Goal: Transaction & Acquisition: Purchase product/service

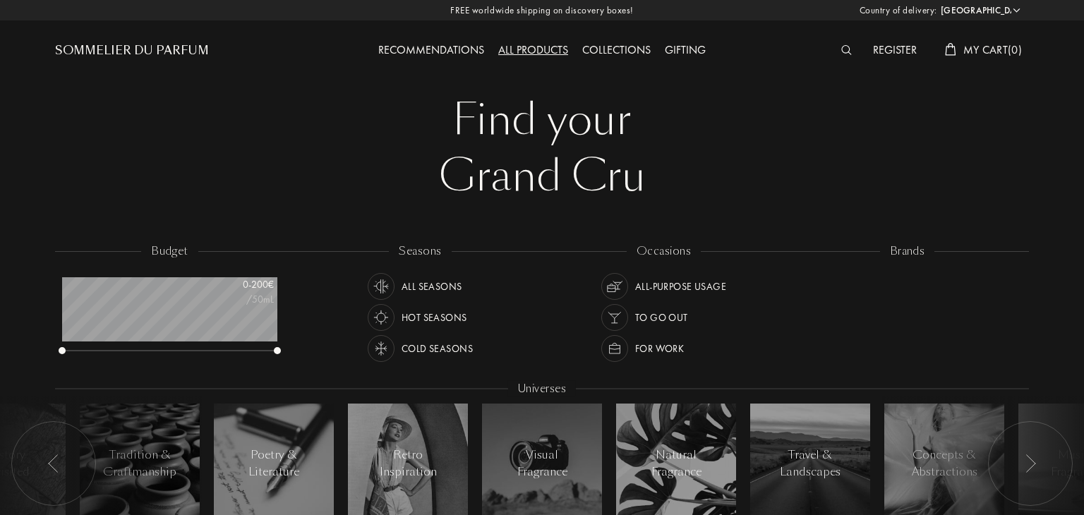
select select "IT"
click at [837, 57] on div at bounding box center [848, 51] width 32 height 18
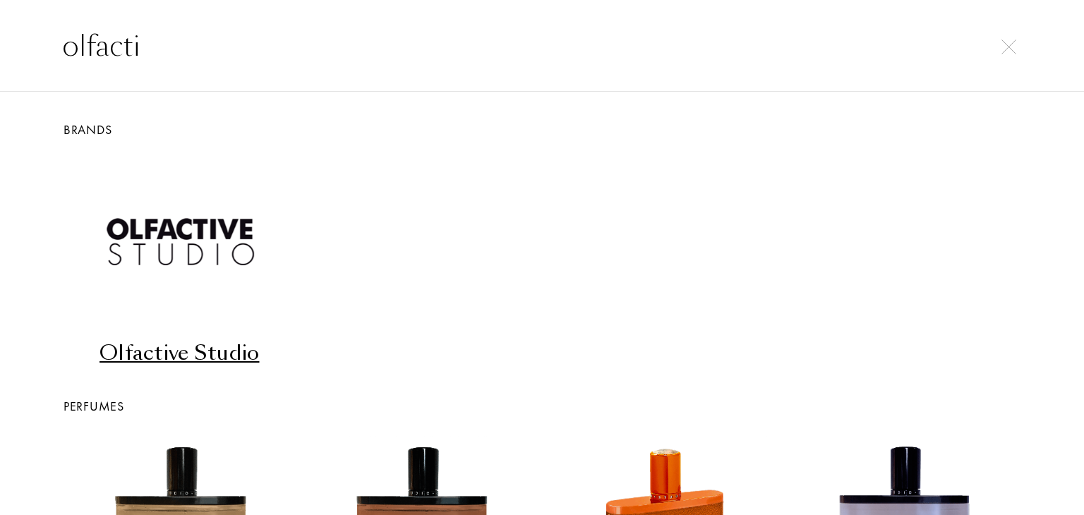
type input "olfacti"
click at [156, 354] on div "Olfactive Studio" at bounding box center [179, 354] width 231 height 28
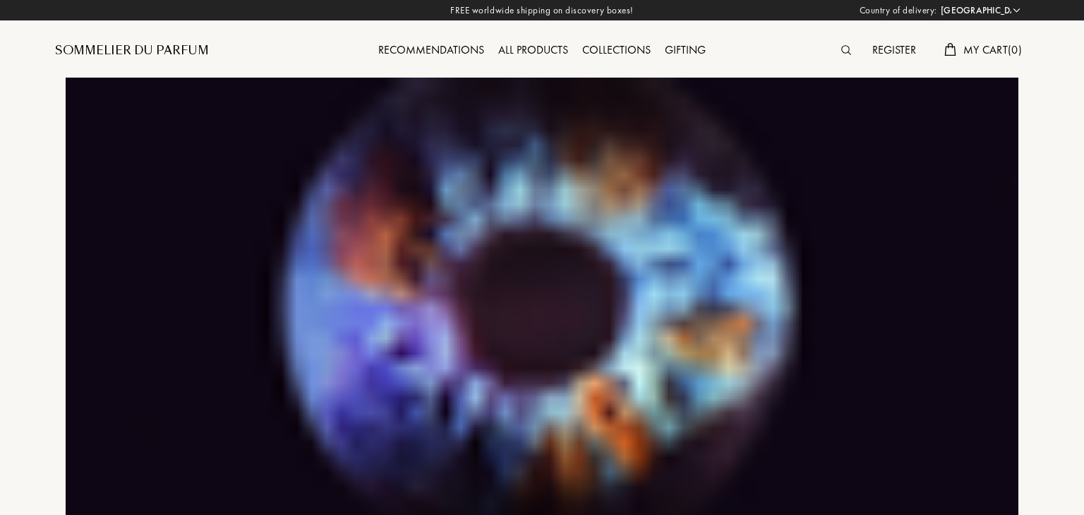
select select "IT"
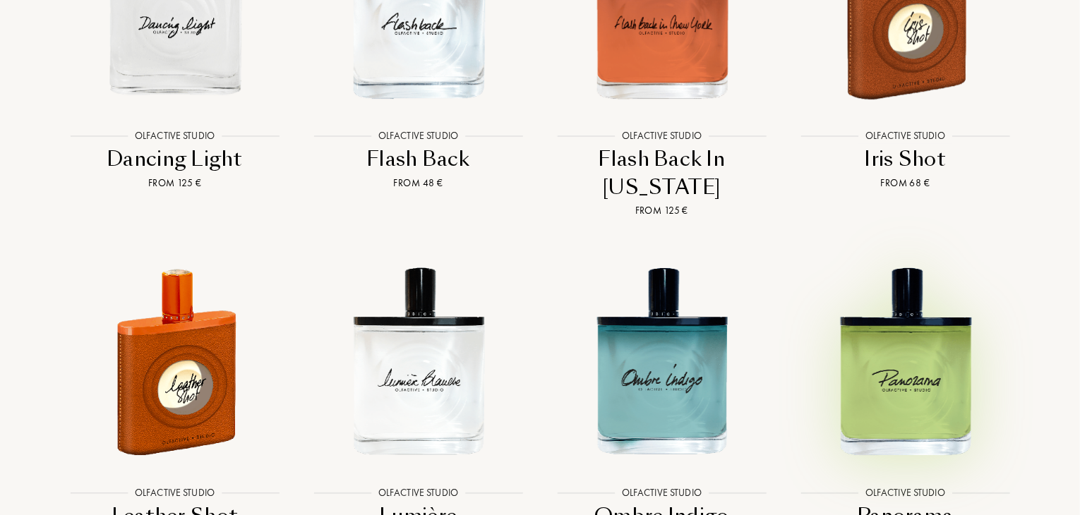
scroll to position [2612, 0]
